Goal: Communication & Community: Answer question/provide support

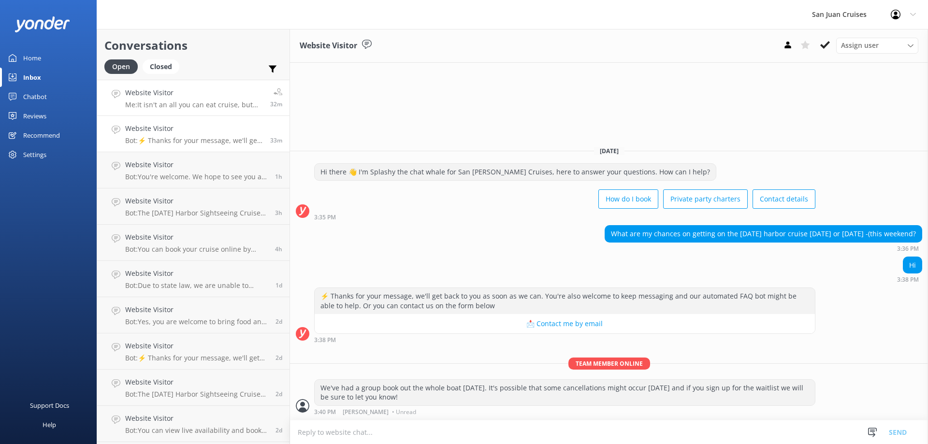
click at [152, 110] on link "Website Visitor Me: It isn't an all you can eat cruise, but guests have an oppo…" at bounding box center [193, 98] width 192 height 36
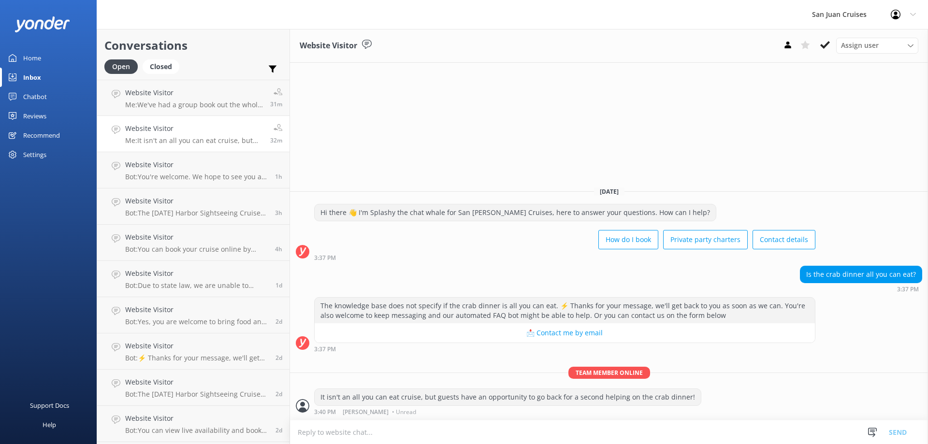
click at [156, 141] on p "Me: It isn't an all you can eat cruise, but guests have an opportunity to go ba…" at bounding box center [194, 140] width 138 height 9
click at [165, 103] on p "Me: We've had a group book out the whole boat [DATE]. It's possible that some c…" at bounding box center [194, 105] width 138 height 9
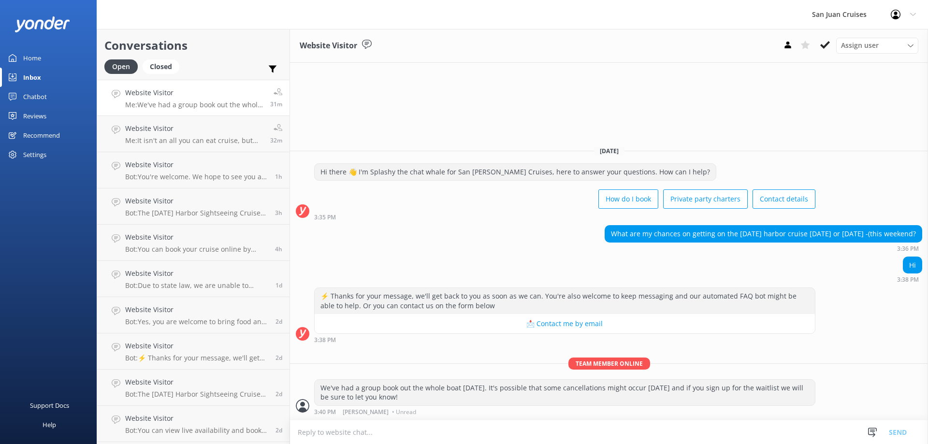
click at [48, 57] on link "Home" at bounding box center [48, 57] width 97 height 19
